Goal: Check status: Check status

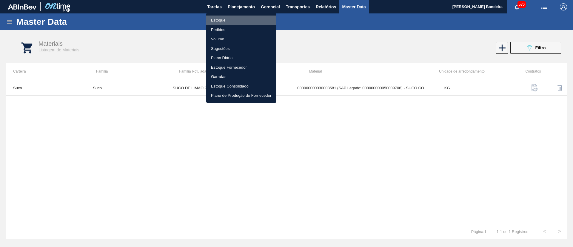
click at [238, 17] on li "Estoque" at bounding box center [241, 21] width 70 height 10
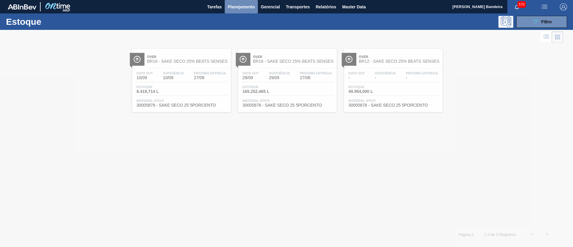
click at [242, 9] on span "Planejamento" at bounding box center [241, 6] width 27 height 7
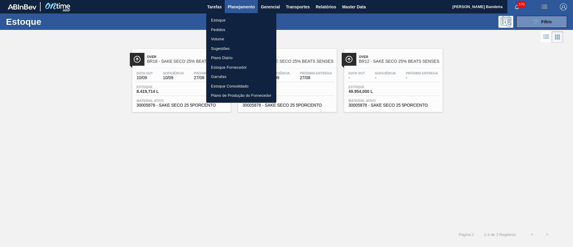
click at [233, 30] on li "Pedidos" at bounding box center [241, 30] width 70 height 10
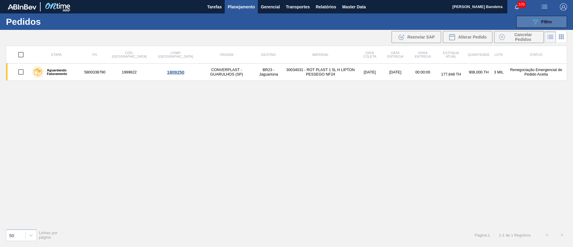
click at [532, 23] on icon "089F7B8B-B2A5-4AFE-B5C0-19BA573D28AC" at bounding box center [535, 21] width 7 height 7
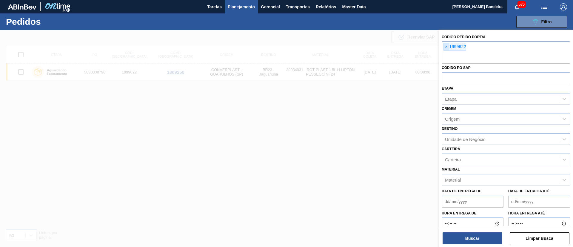
click at [447, 46] on span "×" at bounding box center [447, 46] width 6 height 7
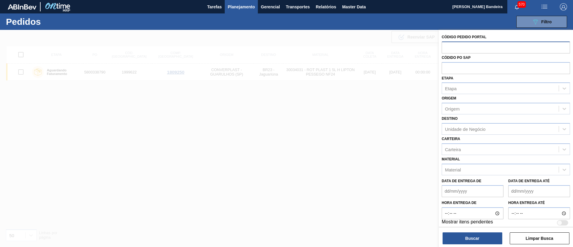
paste input "2016907"
type input "2016907"
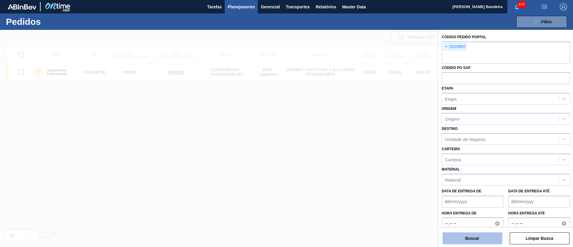
click at [459, 235] on button "Buscar" at bounding box center [473, 238] width 60 height 12
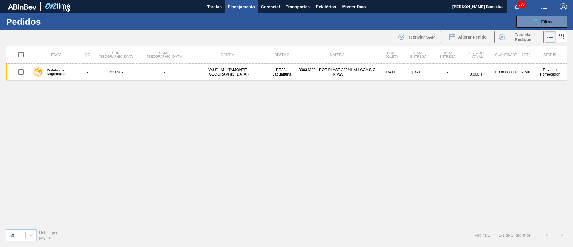
click at [559, 39] on icon at bounding box center [561, 36] width 7 height 7
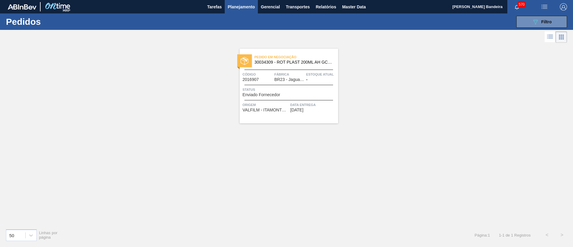
click at [285, 47] on div "Pedido em Negociação 30034309 - ROT PLAST 200ML AH GCA S CL NIV25 Código 201690…" at bounding box center [286, 83] width 103 height 79
click at [283, 58] on span "Pedido em Negociação" at bounding box center [297, 57] width 84 height 6
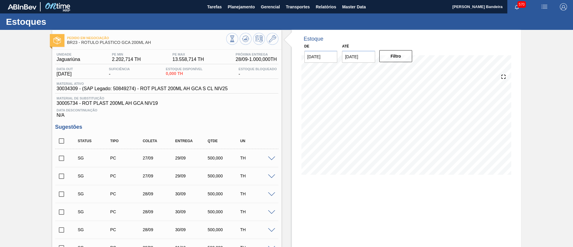
scroll to position [238, 0]
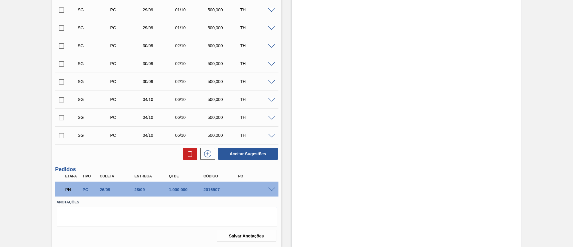
click at [270, 190] on span at bounding box center [271, 189] width 7 height 4
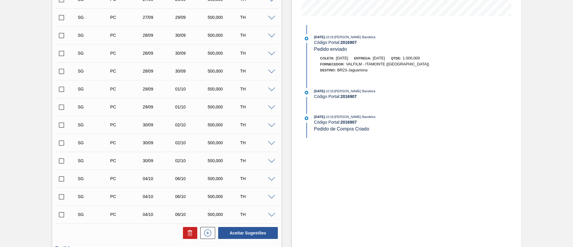
scroll to position [0, 0]
